Goal: Task Accomplishment & Management: Manage account settings

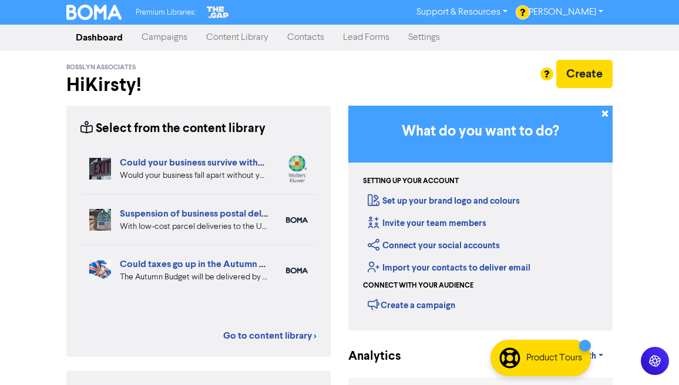
click at [152, 38] on link "Campaigns" at bounding box center [164, 37] width 65 height 23
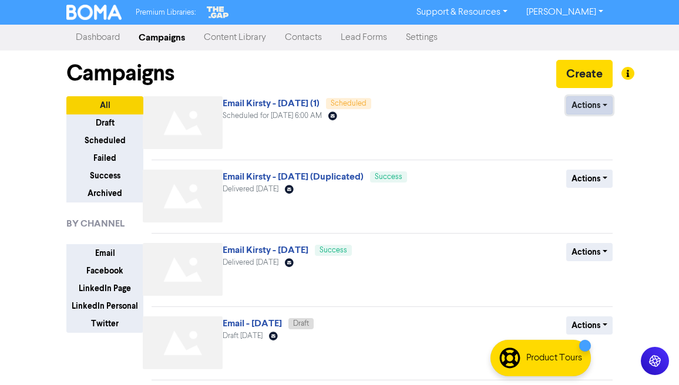
click at [597, 107] on button "Actions" at bounding box center [589, 105] width 46 height 18
click at [632, 153] on button "Duplicate" at bounding box center [613, 149] width 93 height 19
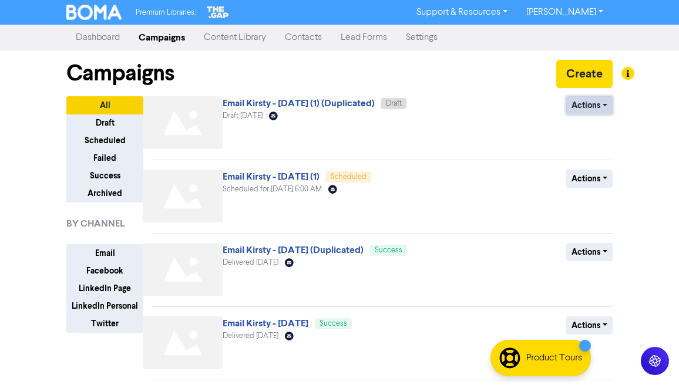
click at [604, 109] on button "Actions" at bounding box center [589, 105] width 46 height 18
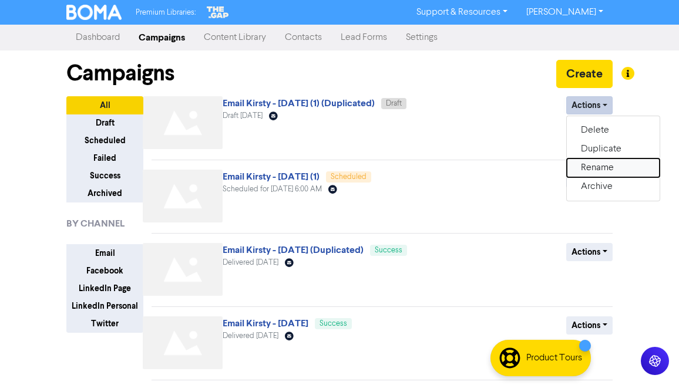
click at [602, 165] on button "Rename" at bounding box center [613, 168] width 93 height 19
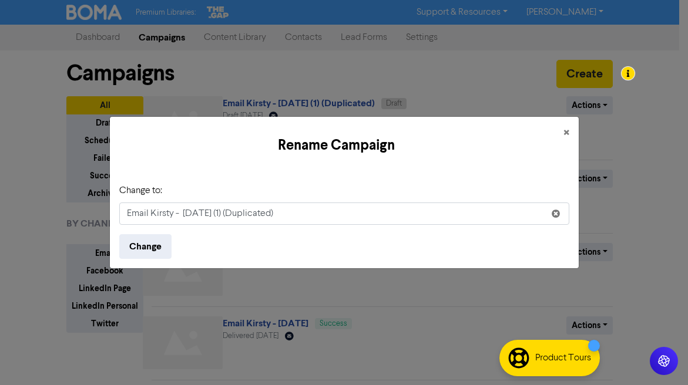
click at [231, 214] on input "Email Kirsty - [DATE] (1) (Duplicated)" at bounding box center [344, 214] width 450 height 22
click at [218, 212] on input "Email Kirsty - [DATE] (1) (Duplicated)" at bounding box center [344, 214] width 450 height 22
drag, startPoint x: 283, startPoint y: 218, endPoint x: 227, endPoint y: 215, distance: 55.9
click at [227, 215] on input "Email Kirsty - [DATE] (2) (Duplicated)" at bounding box center [344, 214] width 450 height 22
type input "Email Kirsty - [DATE] (2)"
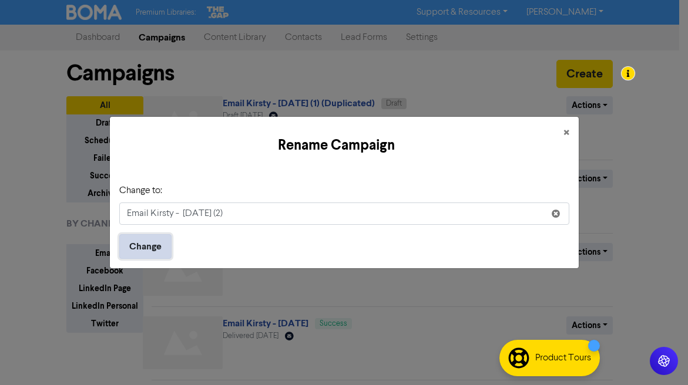
click at [130, 250] on button "Change" at bounding box center [145, 246] width 52 height 25
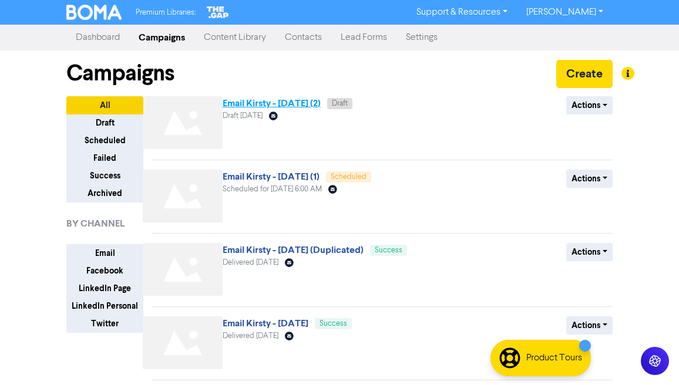
click at [295, 103] on link "Email Kirsty - [DATE] (2)" at bounding box center [272, 104] width 98 height 12
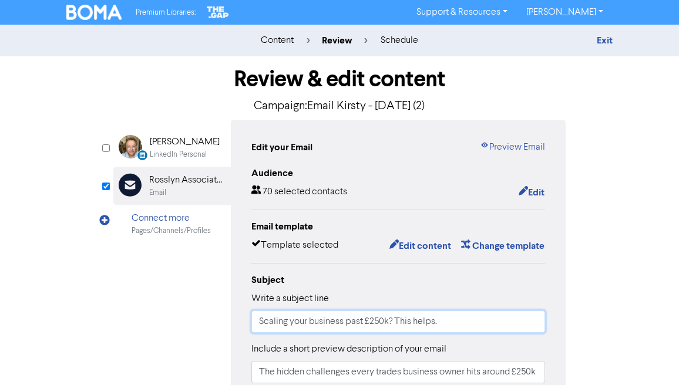
click at [374, 322] on input "Scaling your business past £250k? This helps." at bounding box center [398, 322] width 294 height 22
paste input "Feeling stuck? 5 ways to break through without burning out 💪"
drag, startPoint x: 317, startPoint y: 322, endPoint x: 233, endPoint y: 314, distance: 85.0
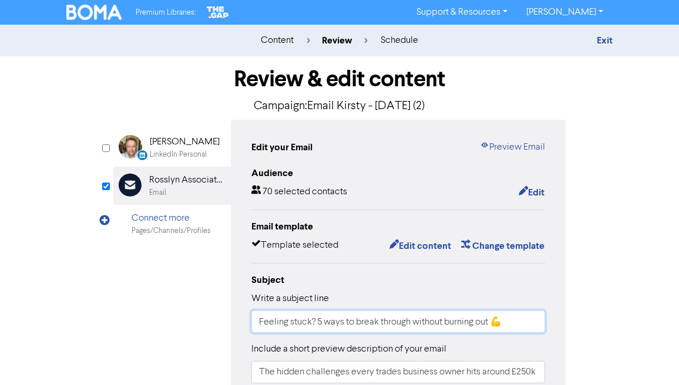
click at [233, 314] on div "Edit your Email Preview Email Audience 70 selected contacts Edit Email template…" at bounding box center [398, 369] width 335 height 499
click at [359, 319] on input "5 ways to break through without burning out 💪" at bounding box center [398, 322] width 294 height 22
click at [435, 320] on input "5 ways to break through the plateuwithout burning out 💪" at bounding box center [398, 322] width 294 height 22
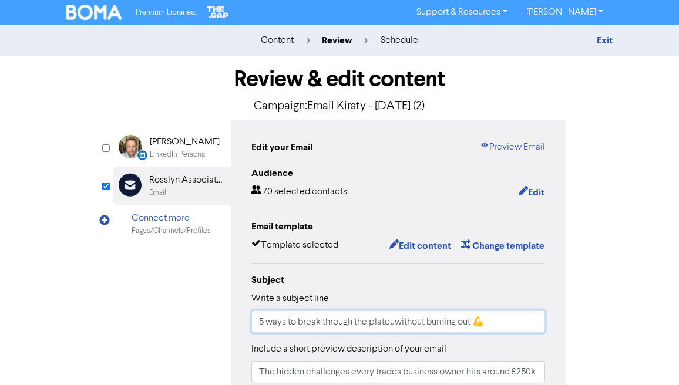
paste input "Feeling the business bottleneck? Here’s how to get moving"
paste input "👉"
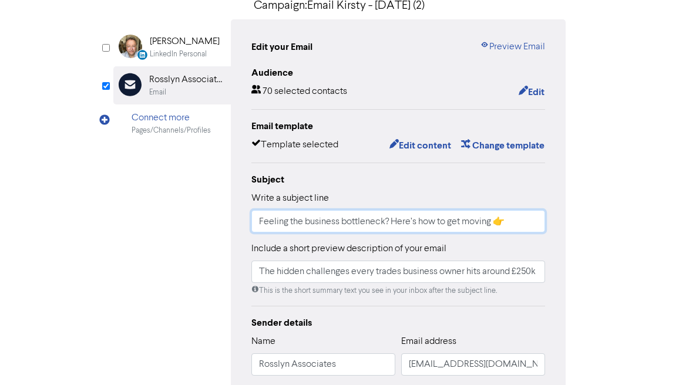
scroll to position [103, 0]
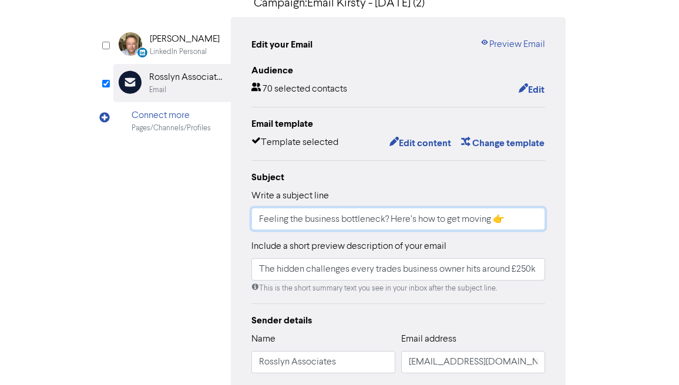
type input "Feeling the business bottleneck? Here’s how to get moving 👉"
click at [325, 268] on input "The hidden challenges every trades business owner hits around £250k turnover." at bounding box center [398, 269] width 294 height 22
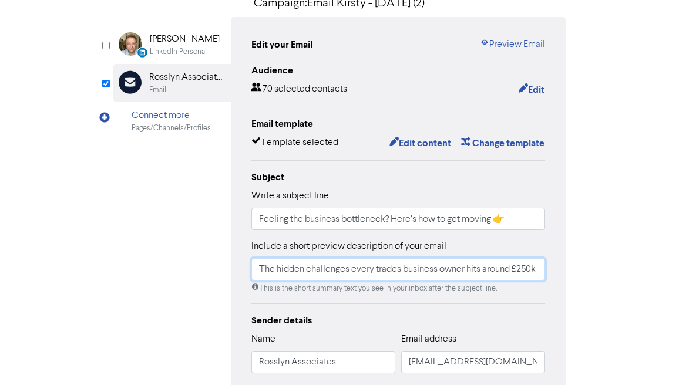
click at [325, 268] on input "The hidden challenges every trades business owner hits around £250k turnover." at bounding box center [398, 269] width 294 height 22
paste input "Don’t let stuck points slow you down — 5 practical ways to keep growing"
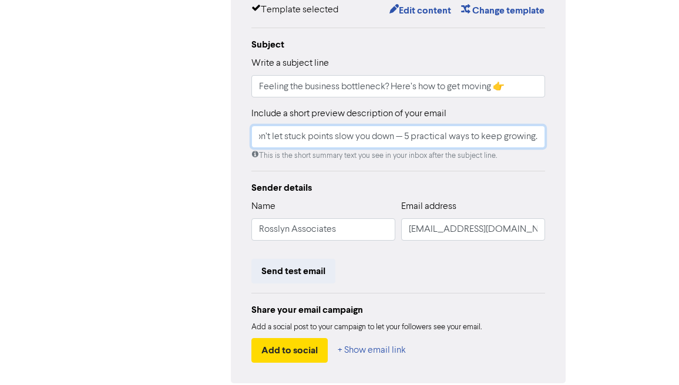
scroll to position [0, 0]
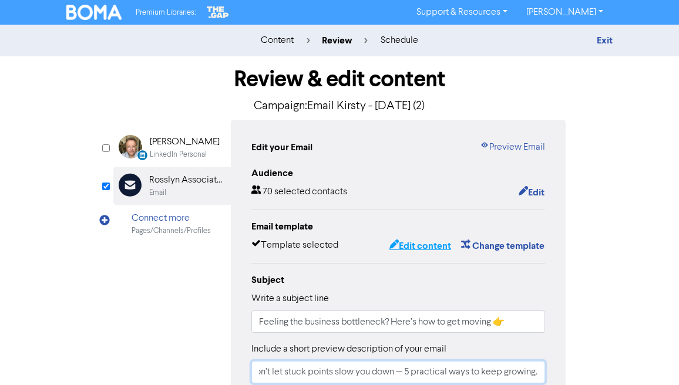
type input "Don’t let stuck points slow you down — 5 practical ways to keep growing."
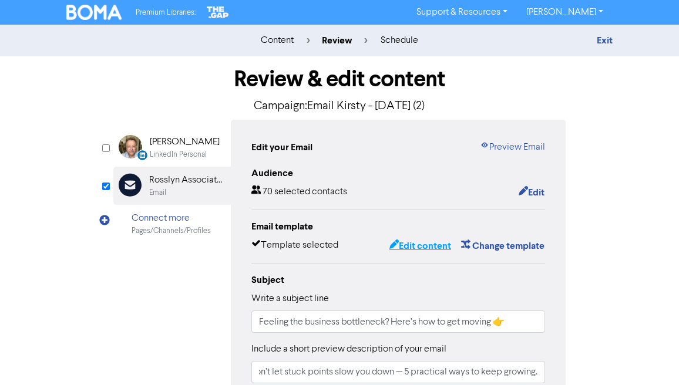
click at [428, 241] on button "Edit content" at bounding box center [420, 245] width 63 height 15
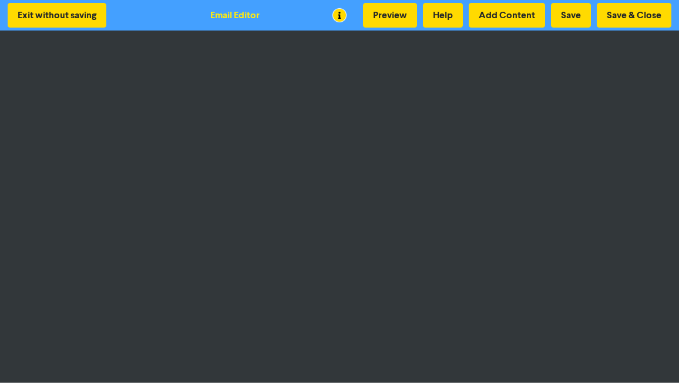
scroll to position [2, 0]
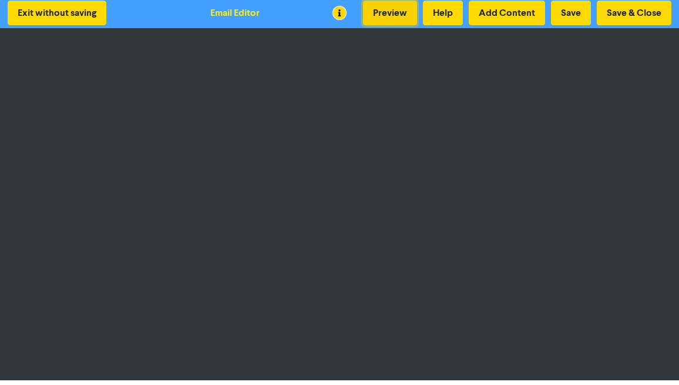
click at [401, 21] on button "Preview" at bounding box center [390, 13] width 54 height 25
click at [649, 15] on button "Save & Close" at bounding box center [634, 13] width 75 height 25
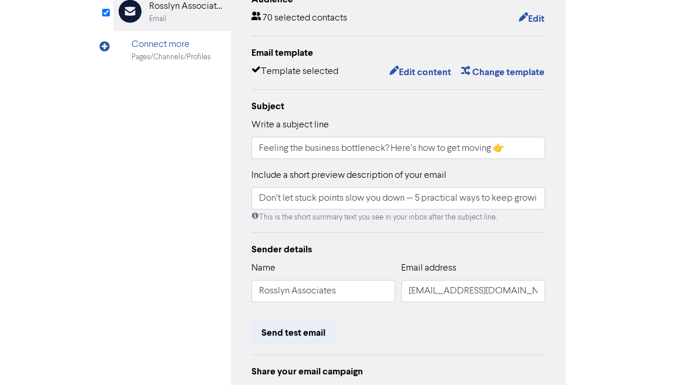
scroll to position [277, 0]
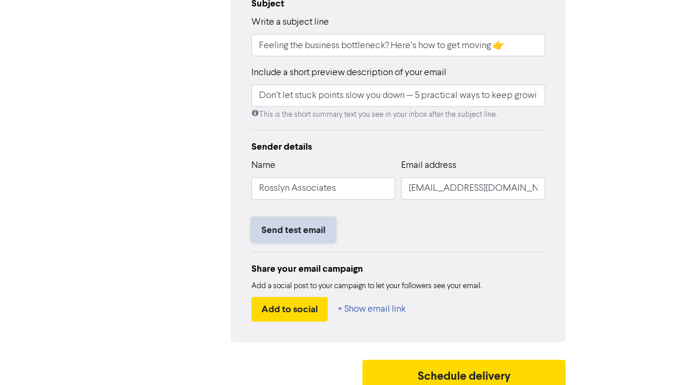
click at [286, 236] on button "Send test email" at bounding box center [293, 230] width 84 height 25
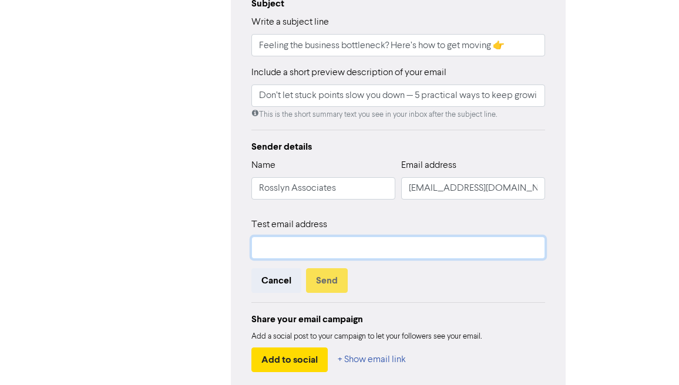
click at [335, 246] on input "text" at bounding box center [398, 248] width 294 height 22
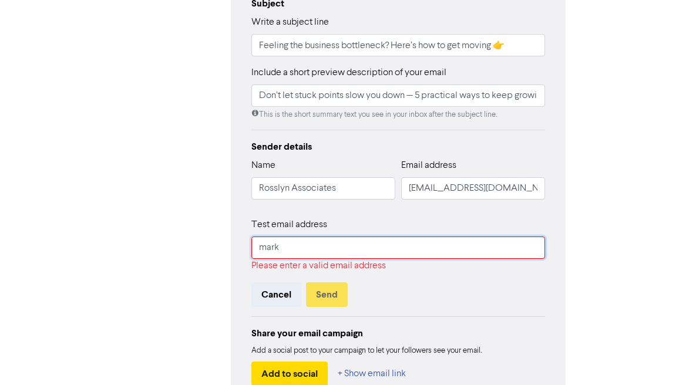
type input "[EMAIL_ADDRESS][DOMAIN_NAME]"
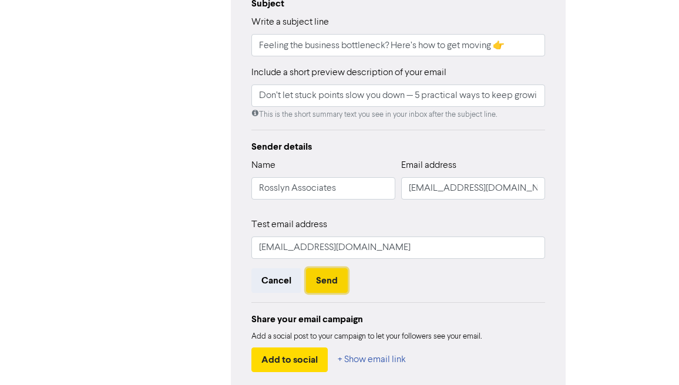
click at [326, 276] on button "Send" at bounding box center [327, 280] width 42 height 25
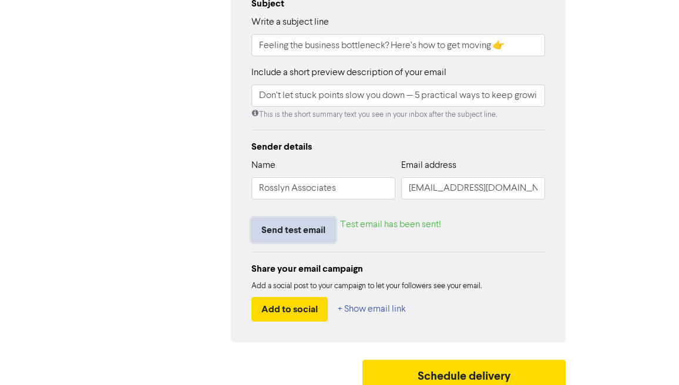
click at [291, 223] on button "Send test email" at bounding box center [293, 230] width 84 height 25
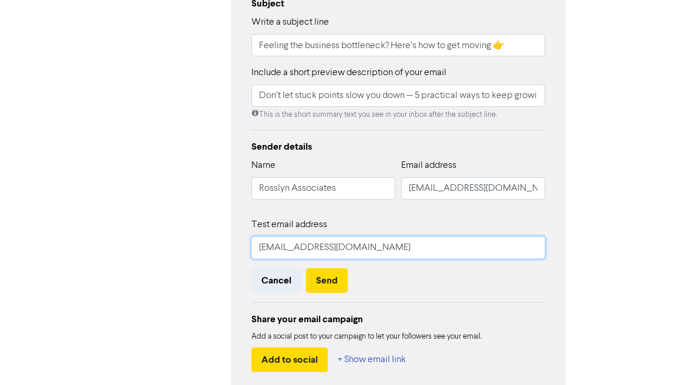
click at [342, 246] on input "[EMAIL_ADDRESS][DOMAIN_NAME]" at bounding box center [398, 248] width 294 height 22
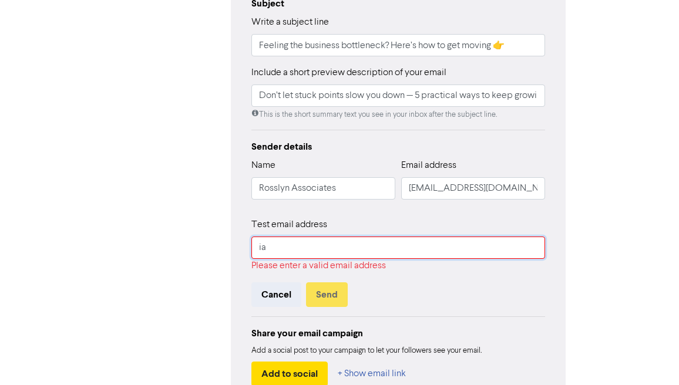
type input "[PERSON_NAME][EMAIL_ADDRESS][DOMAIN_NAME]"
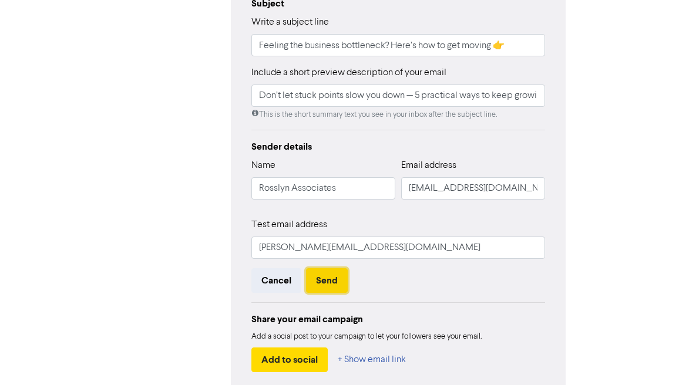
click at [332, 277] on button "Send" at bounding box center [327, 280] width 42 height 25
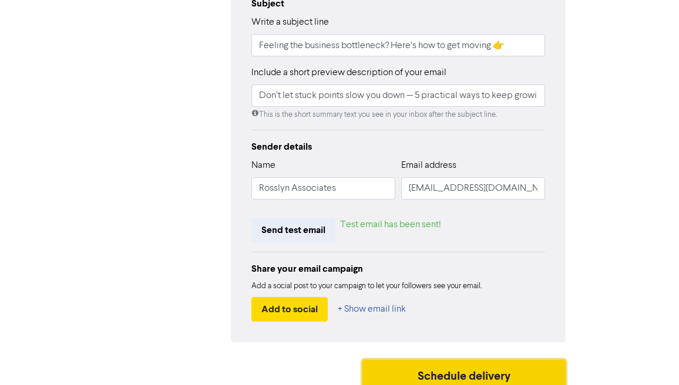
click at [479, 376] on button "Schedule delivery" at bounding box center [463, 374] width 203 height 29
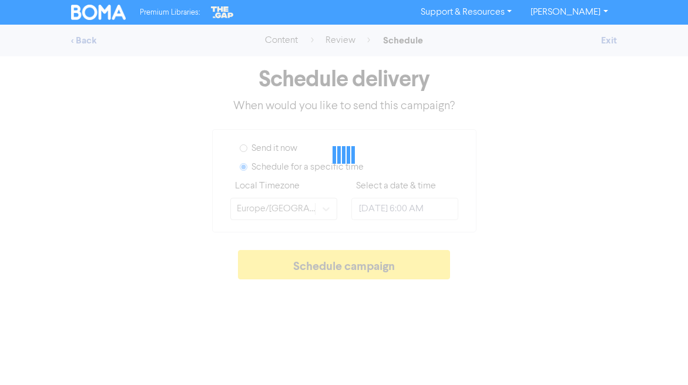
type input "[DATE] 1:00 PM"
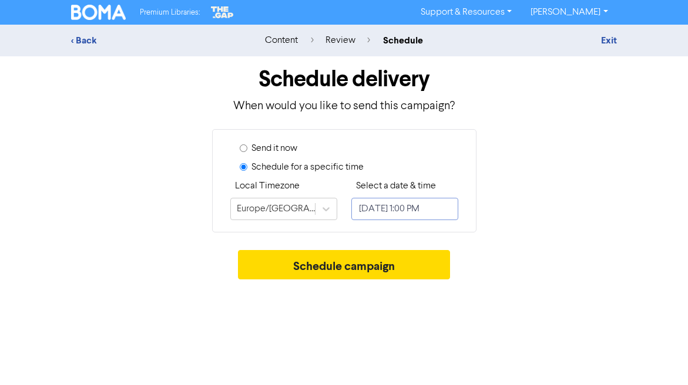
click at [395, 211] on input "[DATE] 1:00 PM" at bounding box center [404, 209] width 107 height 22
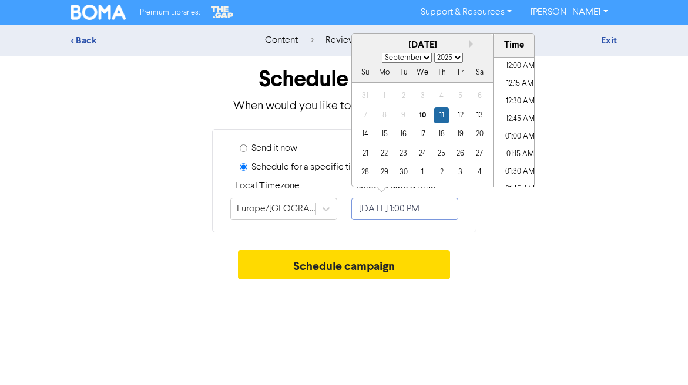
scroll to position [860, 0]
click at [473, 42] on button "Next month" at bounding box center [473, 44] width 8 height 8
select select "9"
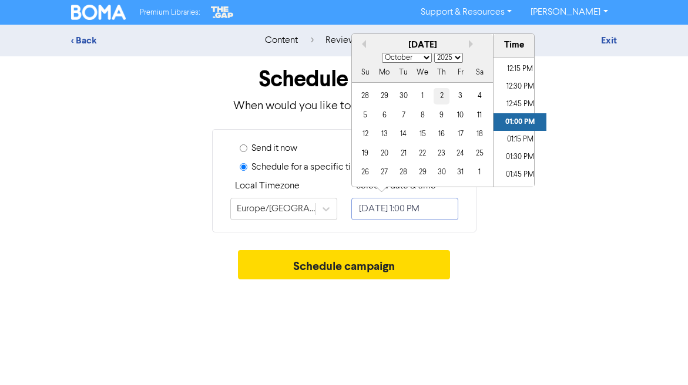
click at [446, 95] on div "2" at bounding box center [441, 96] width 16 height 16
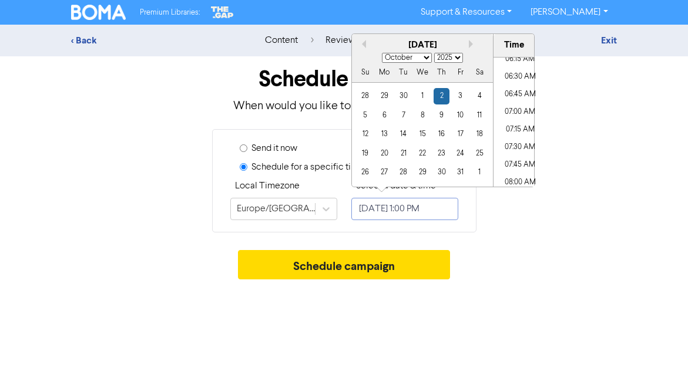
scroll to position [417, 0]
click at [515, 73] on li "06:00 AM" at bounding box center [519, 72] width 53 height 18
type input "[DATE] 6:00 AM"
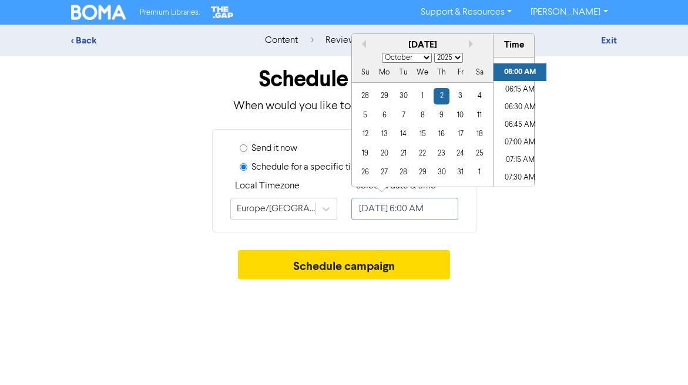
scroll to position [0, 5]
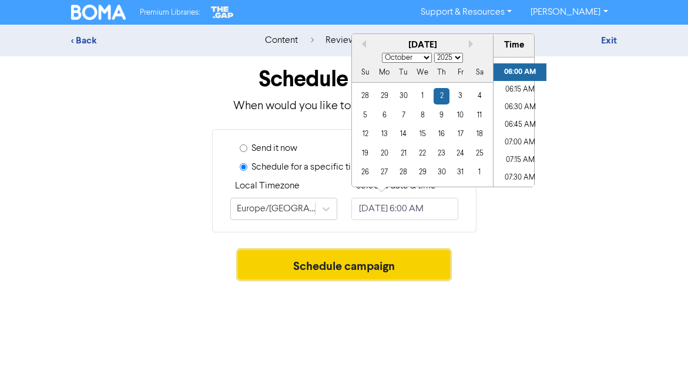
click at [418, 264] on button "Schedule campaign" at bounding box center [344, 264] width 212 height 29
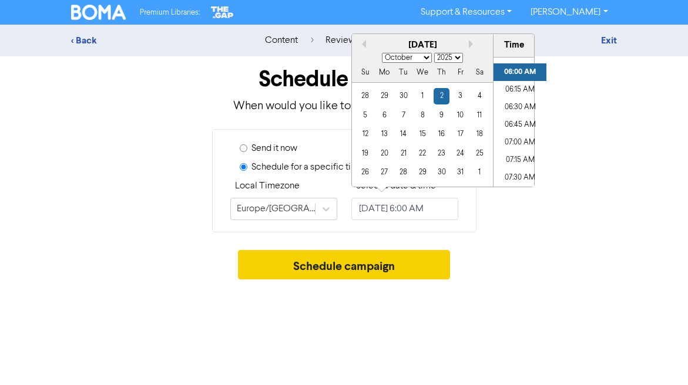
scroll to position [0, 0]
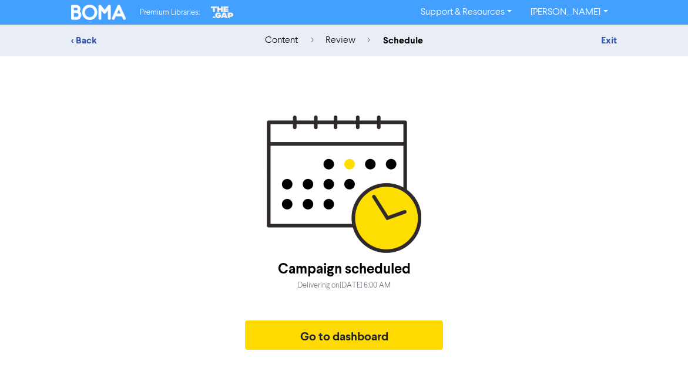
click at [103, 18] on img at bounding box center [98, 12] width 55 height 15
